Goal: Check status: Check status

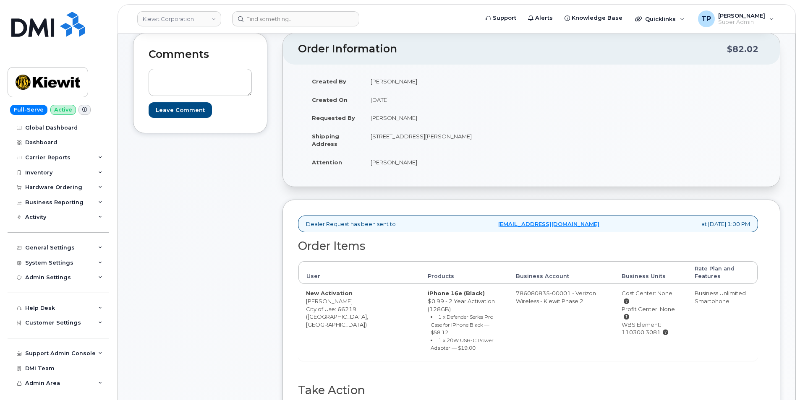
scroll to position [252, 0]
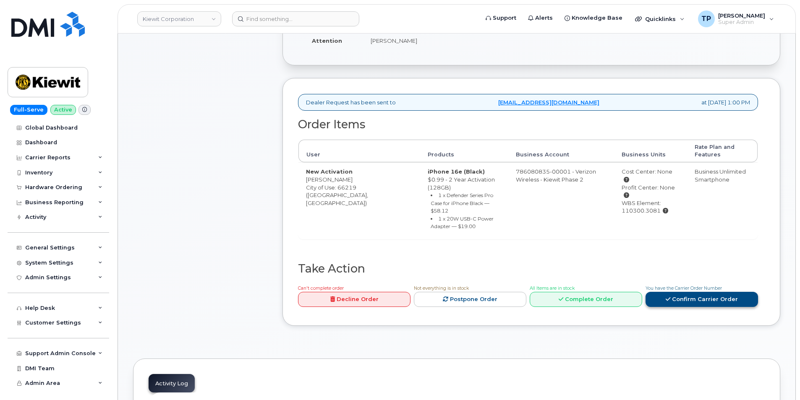
click at [705, 292] on link "Confirm Carrier Order" at bounding box center [701, 300] width 112 height 16
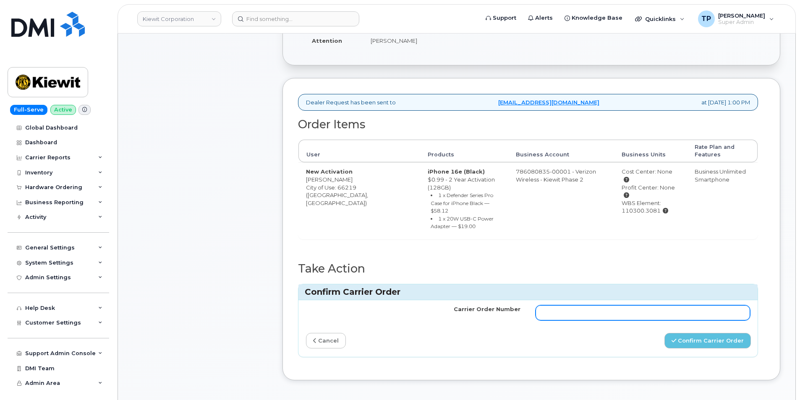
click at [676, 305] on input "Carrier Order Number" at bounding box center [642, 312] width 214 height 15
paste input "MB3000596760498"
type input "MB3000596760498"
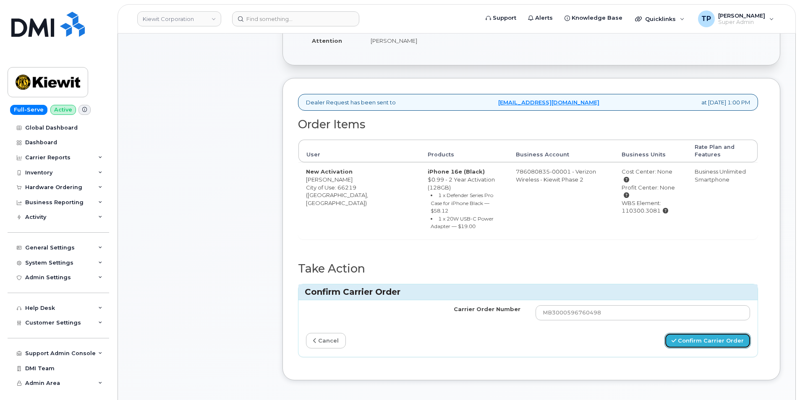
drag, startPoint x: 701, startPoint y: 326, endPoint x: 704, endPoint y: 238, distance: 88.6
click at [700, 333] on button "Confirm Carrier Order" at bounding box center [707, 341] width 86 height 16
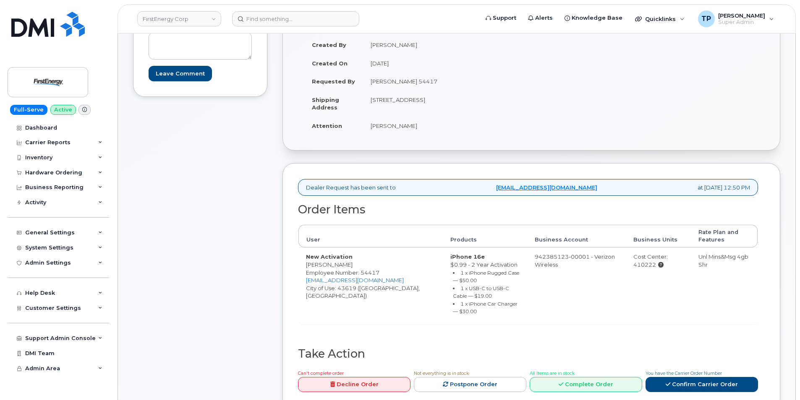
scroll to position [168, 0]
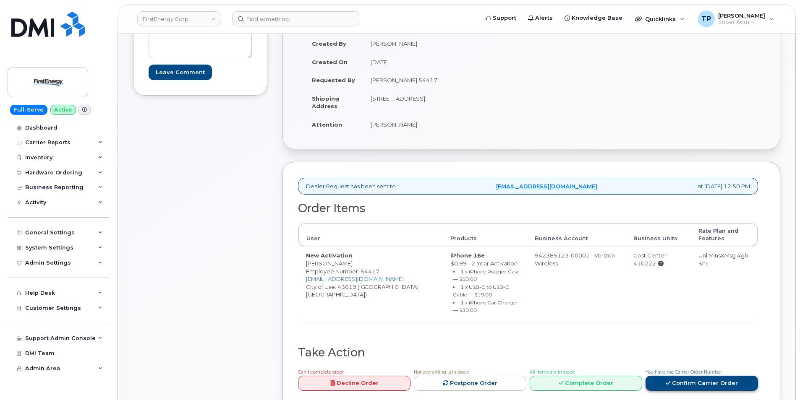
click at [676, 383] on link "Confirm Carrier Order" at bounding box center [701, 384] width 112 height 16
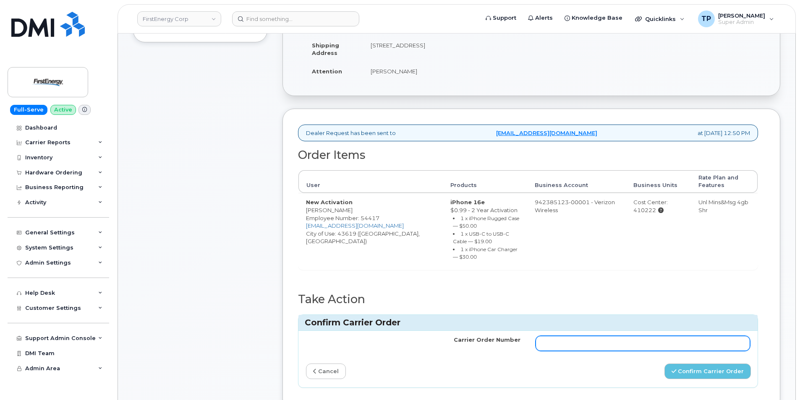
scroll to position [252, 0]
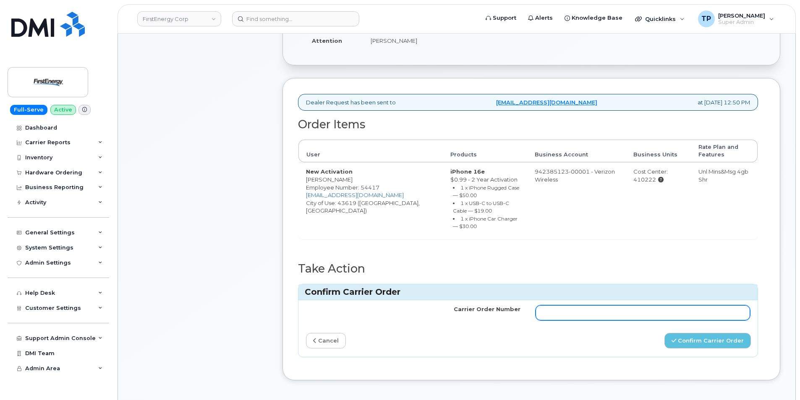
click at [593, 305] on input "Carrier Order Number" at bounding box center [642, 312] width 214 height 15
paste input "MB3000596757833"
type input "MB3000596757833"
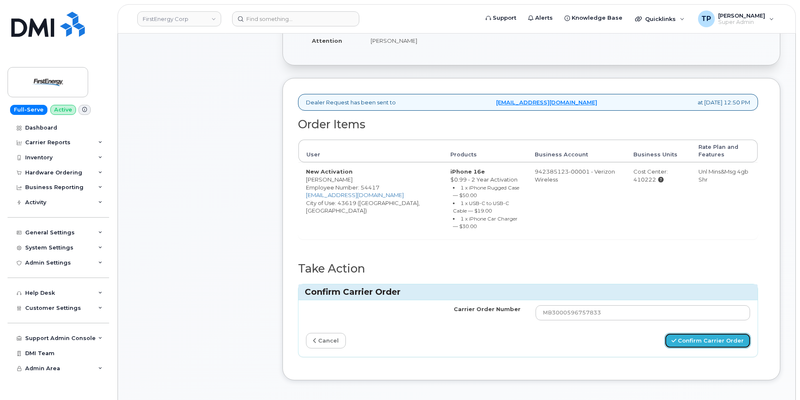
click at [716, 341] on button "Confirm Carrier Order" at bounding box center [707, 341] width 86 height 16
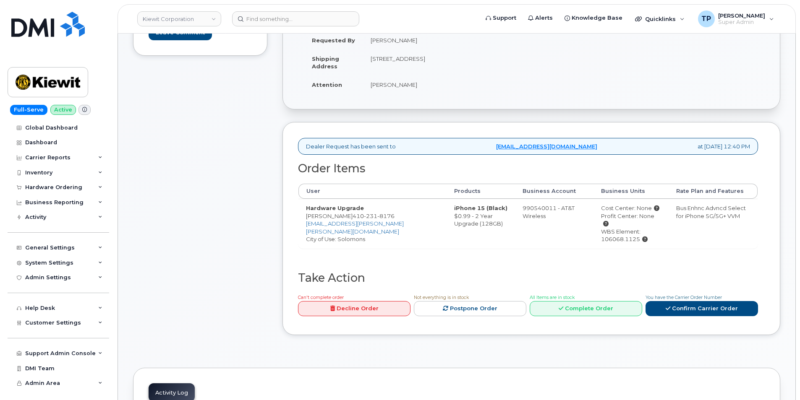
scroll to position [210, 0]
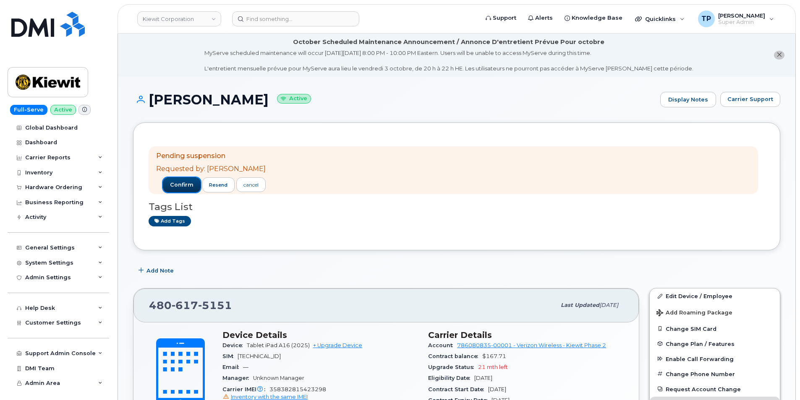
click at [189, 183] on span "confirm" at bounding box center [181, 185] width 23 height 8
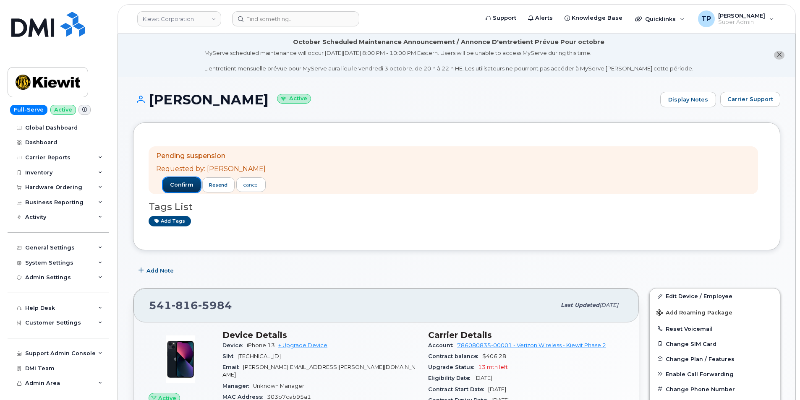
click at [186, 187] on span "confirm" at bounding box center [181, 185] width 23 height 8
click at [181, 182] on button "confirm" at bounding box center [182, 185] width 38 height 15
click at [174, 185] on span "confirm" at bounding box center [181, 185] width 23 height 8
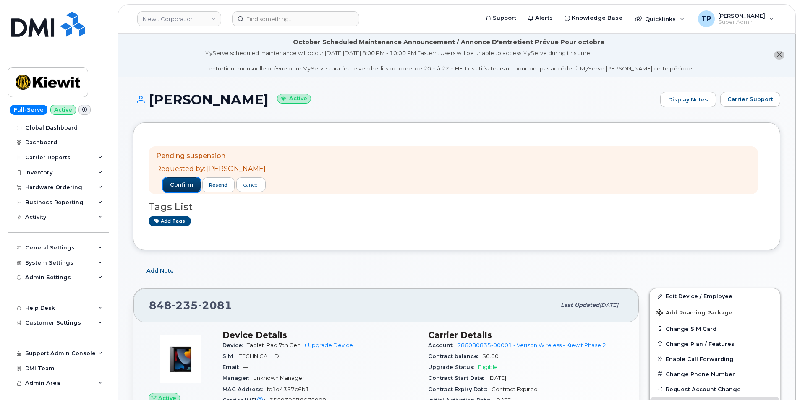
click at [191, 188] on span "confirm" at bounding box center [181, 185] width 23 height 8
